Goal: Contribute content

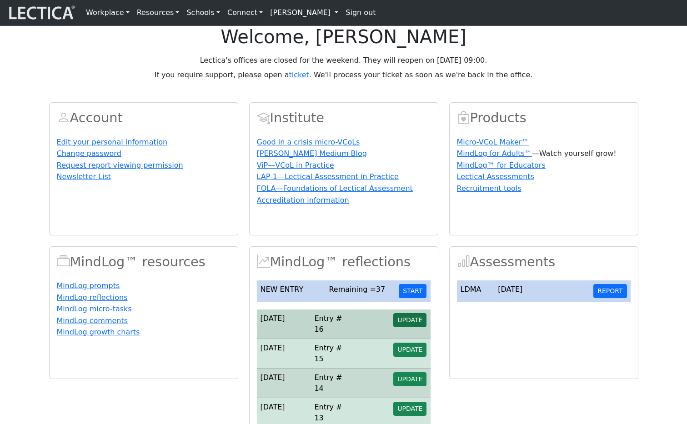
click at [413, 324] on span "UPDATE" at bounding box center [409, 319] width 25 height 7
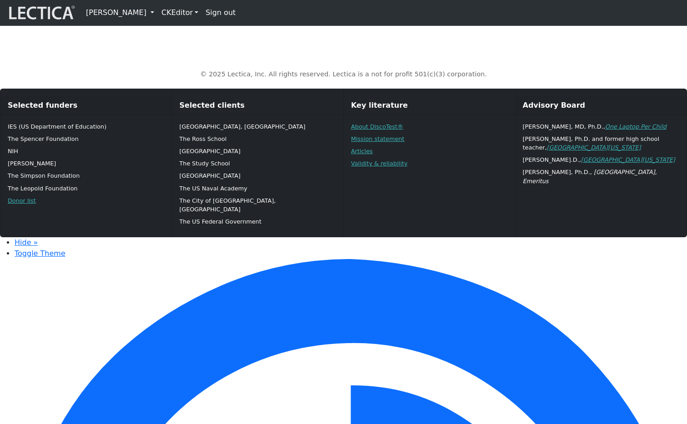
click at [135, 15] on link "[PERSON_NAME]" at bounding box center [119, 13] width 75 height 18
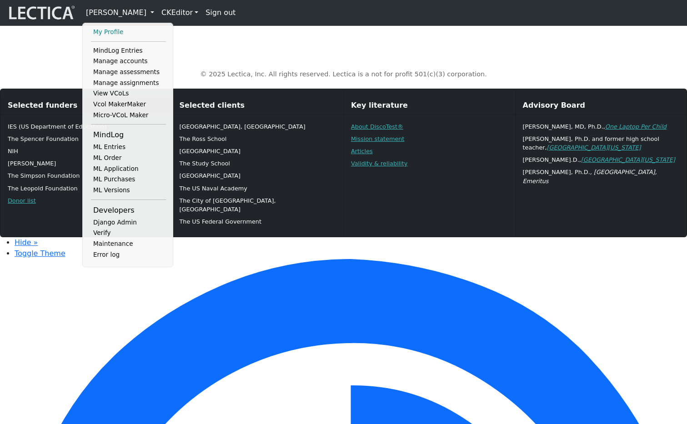
click at [120, 32] on link "My Profile" at bounding box center [128, 32] width 75 height 11
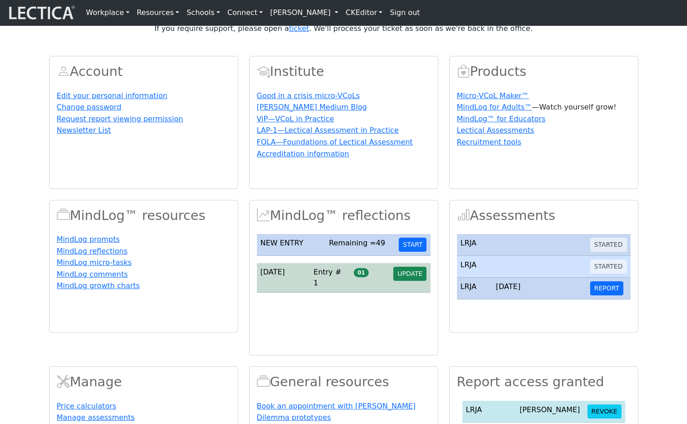
scroll to position [78, 0]
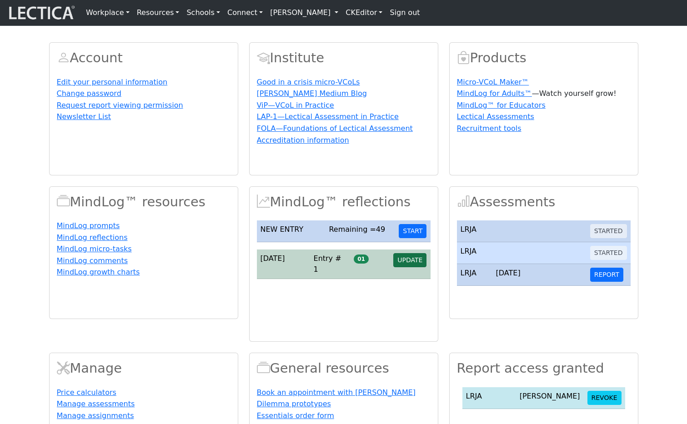
click at [420, 264] on span "UPDATE" at bounding box center [409, 259] width 25 height 7
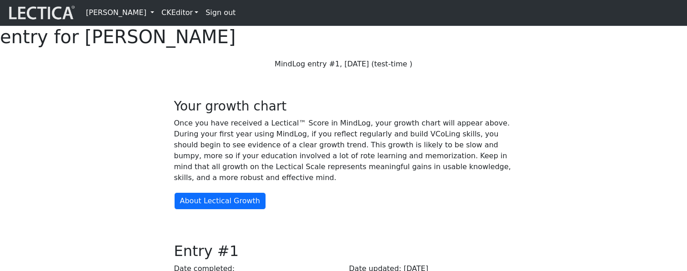
click at [497, 183] on p "Once you have received a Lectical™ Score in MindLog, your growth chart will app…" at bounding box center [343, 150] width 339 height 65
drag, startPoint x: 193, startPoint y: 48, endPoint x: 243, endPoint y: 44, distance: 50.1
click at [243, 44] on h1 "entry for [PERSON_NAME]" at bounding box center [343, 37] width 687 height 22
click at [346, 183] on p "Once you have received a Lectical™ Score in MindLog, your growth chart will app…" at bounding box center [343, 150] width 339 height 65
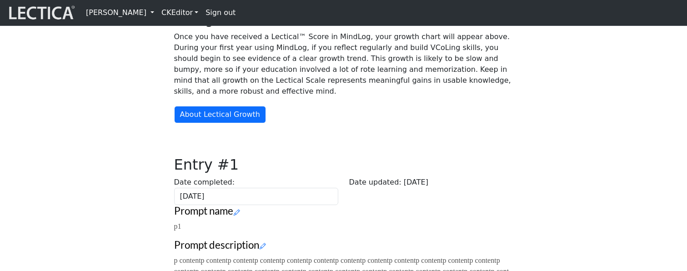
scroll to position [94, 0]
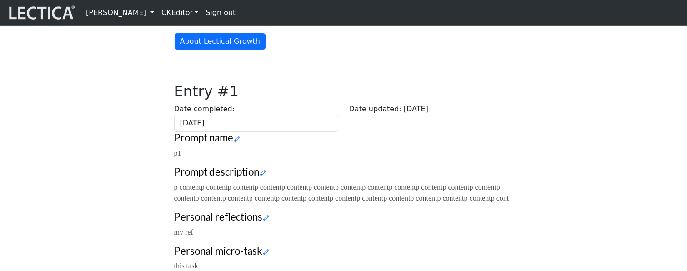
scroll to position [157, 0]
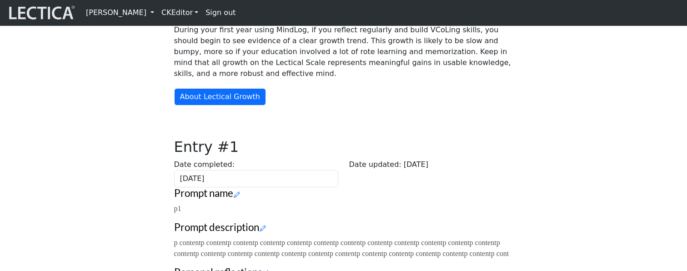
scroll to position [168, 0]
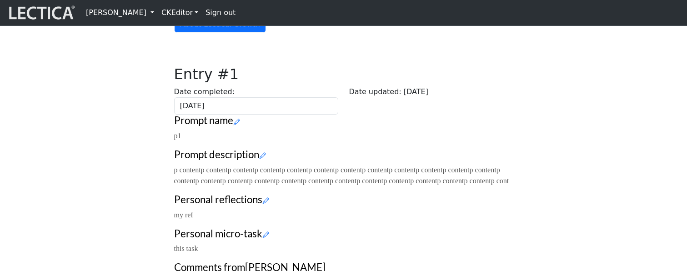
scroll to position [179, 0]
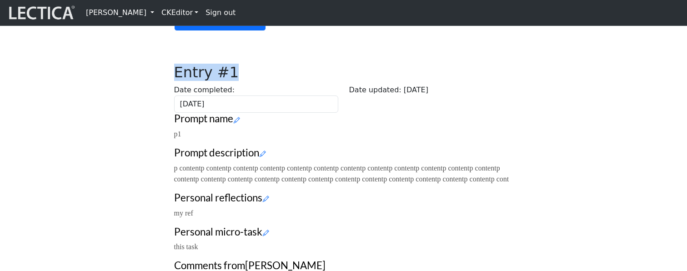
drag, startPoint x: 313, startPoint y: 128, endPoint x: 374, endPoint y: 127, distance: 60.4
click at [374, 81] on h2 "Entry #1" at bounding box center [344, 72] width 350 height 17
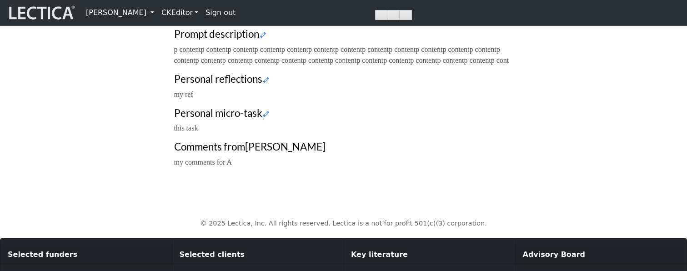
scroll to position [396, 0]
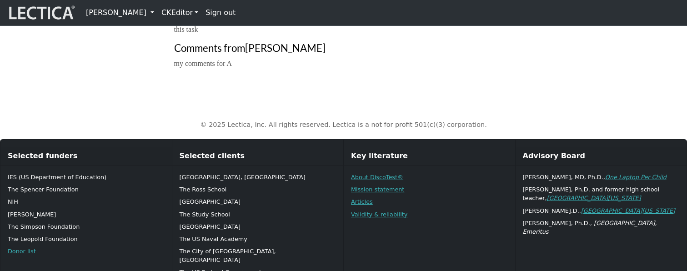
click at [505, 55] on h3 "Comments from Theo Dawson" at bounding box center [343, 48] width 339 height 12
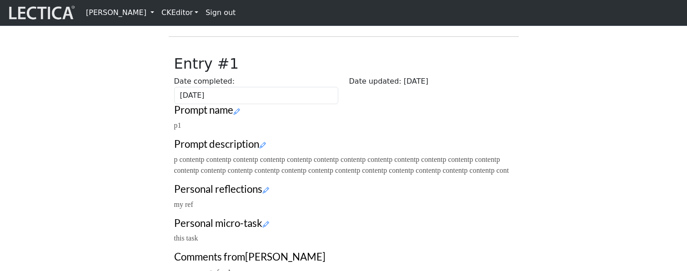
scroll to position [196, 0]
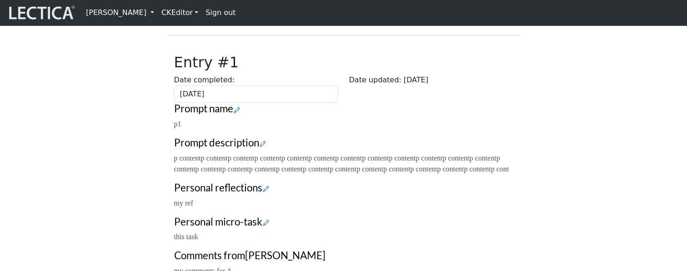
click at [137, 115] on div "Your growth chart Once you have received a Lectical™ Score in MindLog, your gro…" at bounding box center [344, 81] width 600 height 403
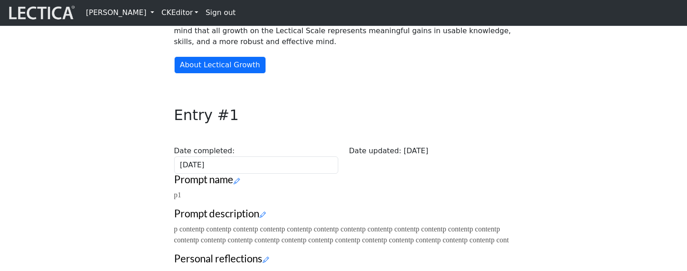
scroll to position [195, 0]
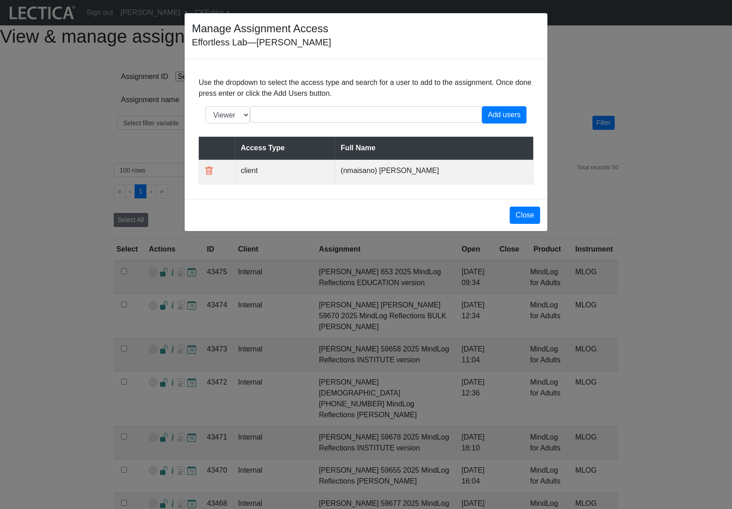
select select "icontains"
select select "100"
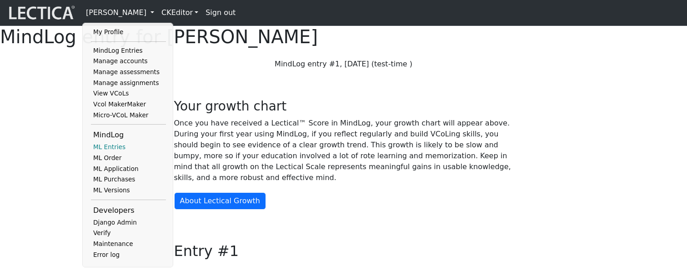
click at [123, 153] on link "ML Entries" at bounding box center [128, 147] width 75 height 11
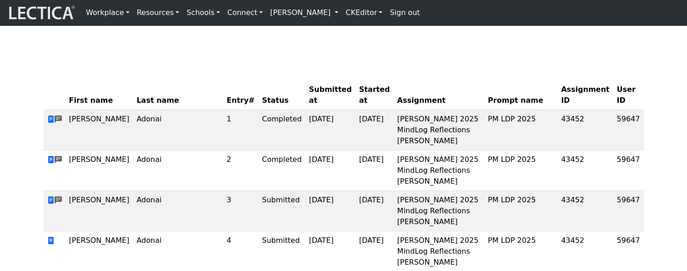
scroll to position [139, 0]
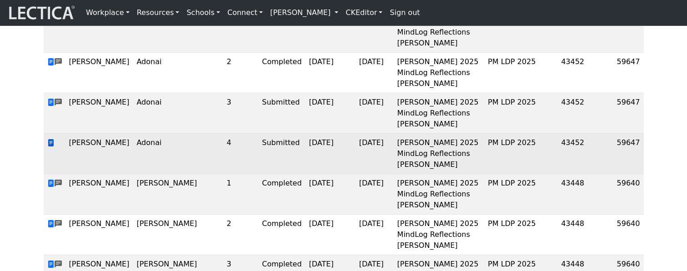
click at [51, 147] on span at bounding box center [50, 143] width 7 height 9
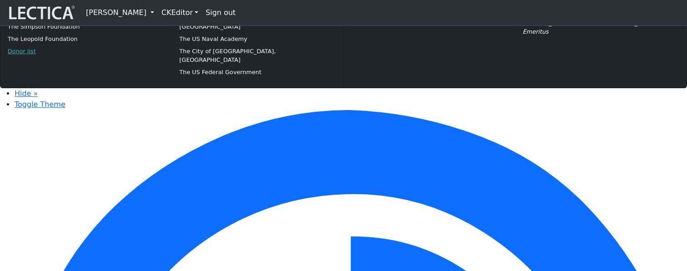
scroll to position [703, 0]
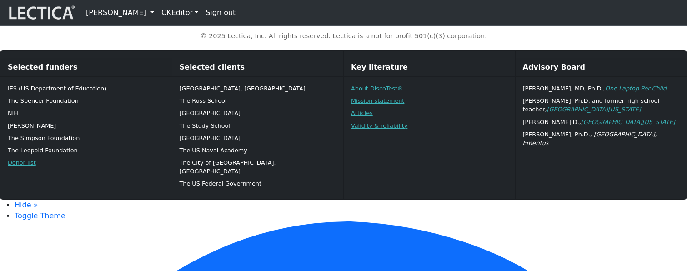
type textarea "asdfadfasdfasdf"
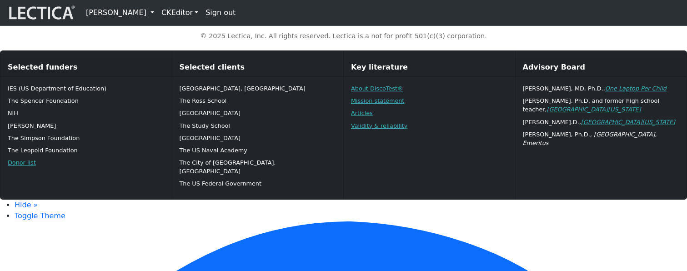
type textarea "asdfadfasdfasdfvvvvvv"
